Goal: Task Accomplishment & Management: Use online tool/utility

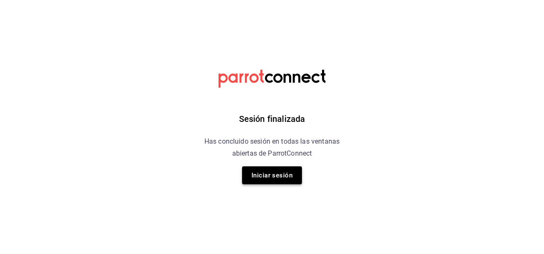
click at [263, 172] on button "Iniciar sesión" at bounding box center [272, 175] width 60 height 18
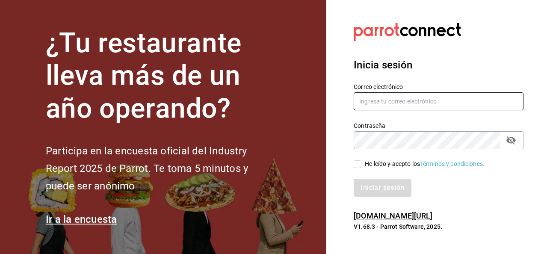
click at [358, 107] on input "text" at bounding box center [439, 101] width 170 height 18
type input "[EMAIL_ADDRESS][DOMAIN_NAME]"
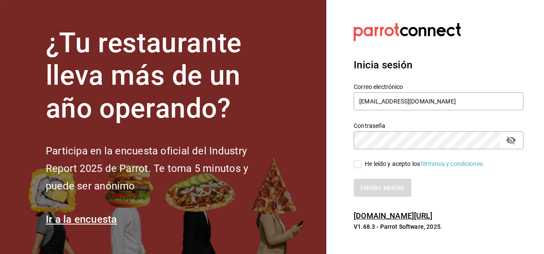
click at [357, 165] on input "He leído y acepto los Términos y condiciones." at bounding box center [358, 164] width 8 height 8
checkbox input "true"
click at [373, 187] on button "Iniciar sesión" at bounding box center [383, 188] width 58 height 18
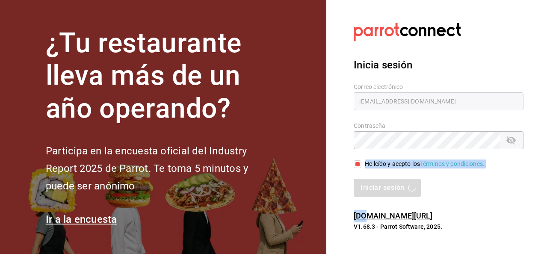
drag, startPoint x: 373, startPoint y: 187, endPoint x: 336, endPoint y: 162, distance: 45.6
click at [336, 162] on section "Datos incorrectos. Verifica que tu Correo o Contraseña estén bien escritos. Ini…" at bounding box center [436, 127] width 218 height 254
drag, startPoint x: 336, startPoint y: 162, endPoint x: 332, endPoint y: 173, distance: 12.2
click at [332, 173] on section "Datos incorrectos. Verifica que tu Correo o Contraseña estén bien escritos. Ini…" at bounding box center [436, 127] width 218 height 254
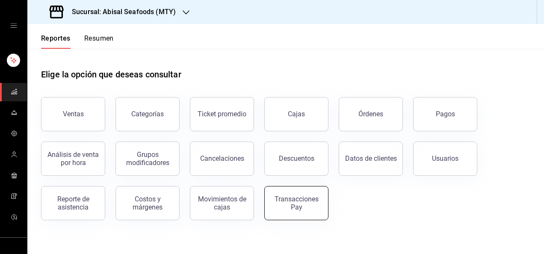
click at [270, 197] on button "Transacciones Pay" at bounding box center [297, 203] width 64 height 34
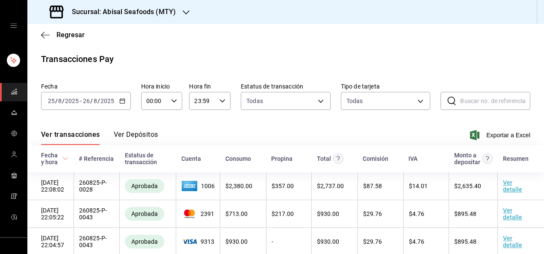
click at [121, 99] on icon "button" at bounding box center [122, 101] width 6 height 6
click at [520, 131] on span "Exportar a Excel" at bounding box center [501, 135] width 59 height 10
